Goal: Information Seeking & Learning: Learn about a topic

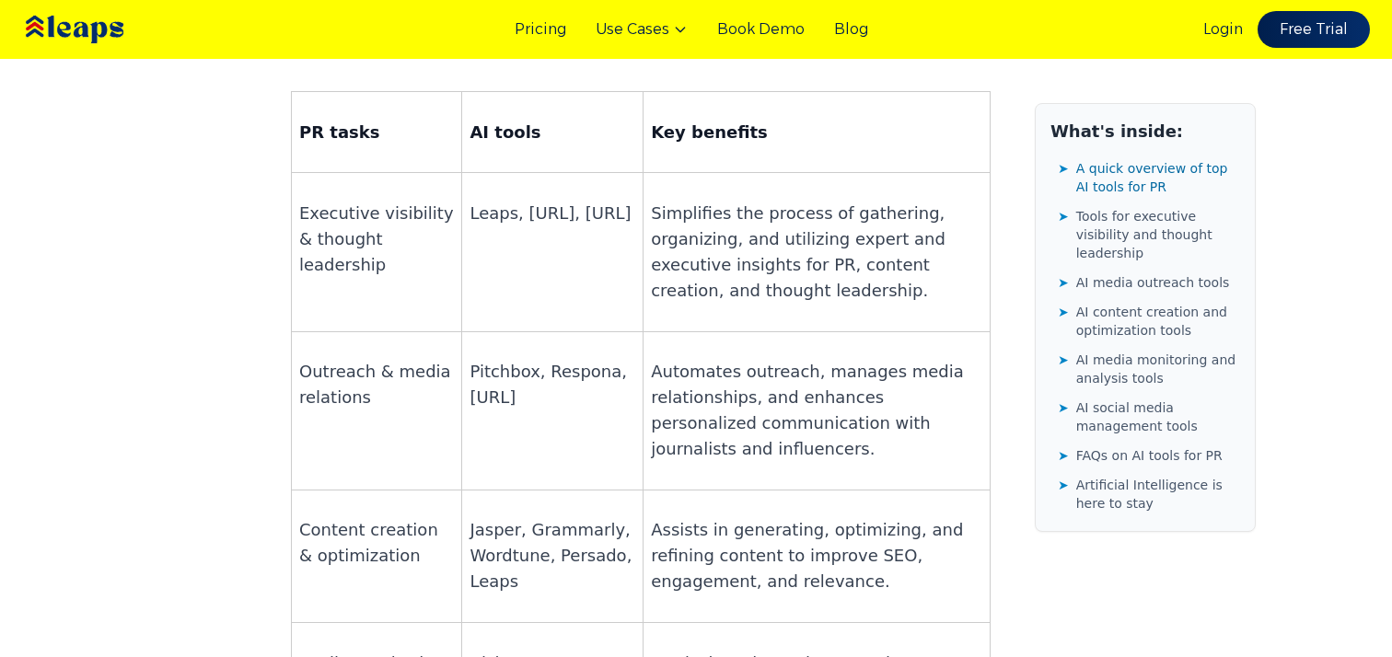
scroll to position [1381, 0]
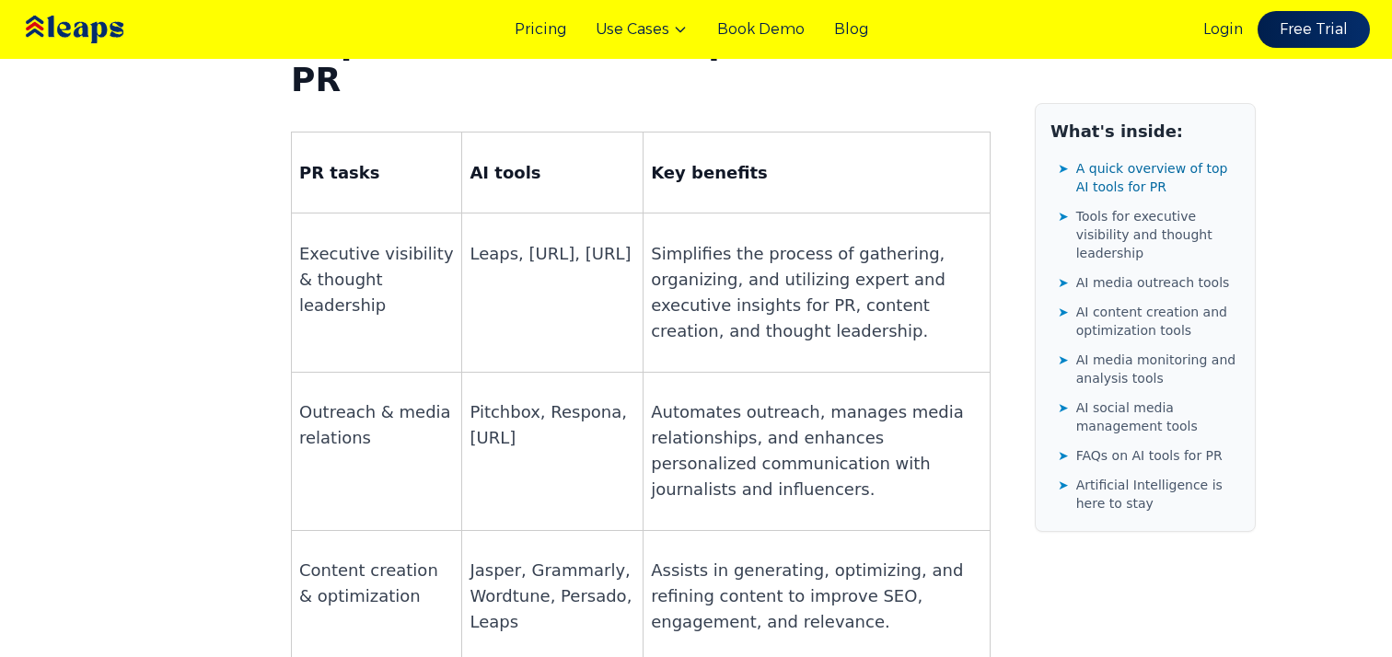
click at [490, 400] on p "Pitchbox, Respona, [URL]" at bounding box center [553, 426] width 166 height 52
click at [572, 400] on p "Pitchbox, Respona, [URL]" at bounding box center [553, 426] width 166 height 52
click at [481, 400] on p "Pitchbox, Respona, [URL]" at bounding box center [553, 426] width 166 height 52
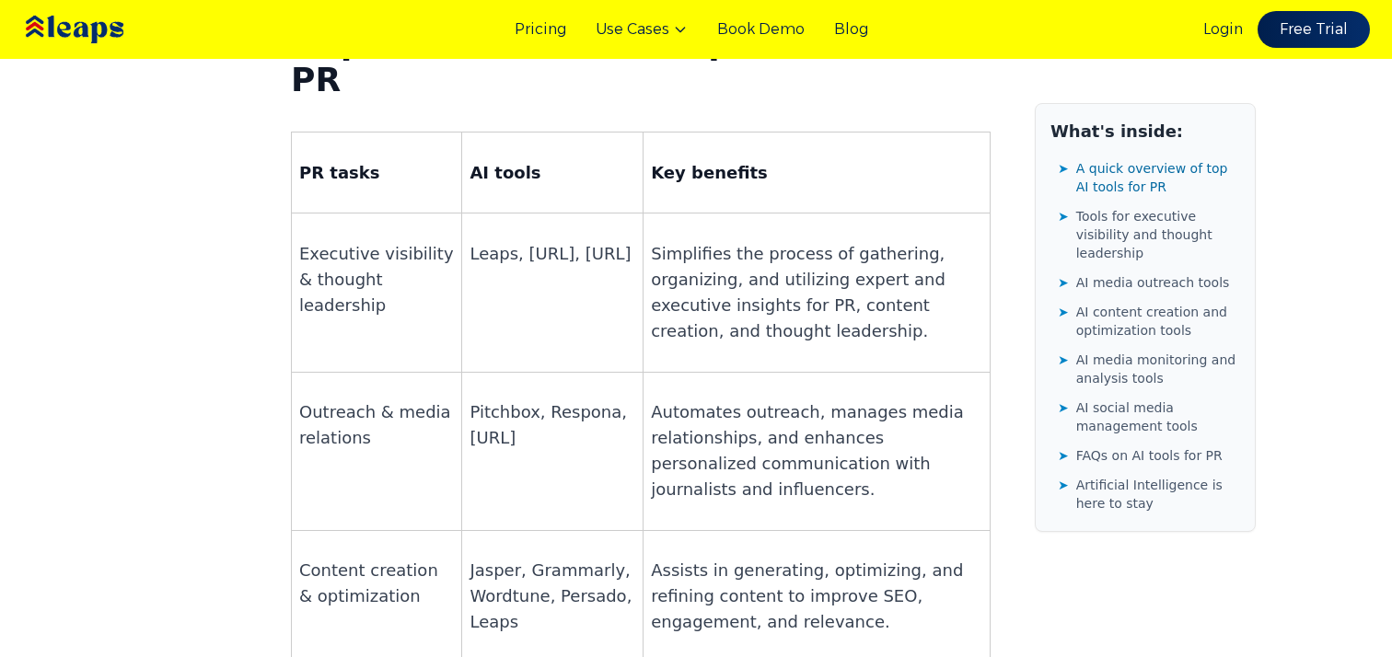
drag, startPoint x: 460, startPoint y: 267, endPoint x: 571, endPoint y: 266, distance: 110.5
click at [571, 400] on p "Pitchbox, Respona, [URL]" at bounding box center [553, 426] width 166 height 52
